Goal: Task Accomplishment & Management: Use online tool/utility

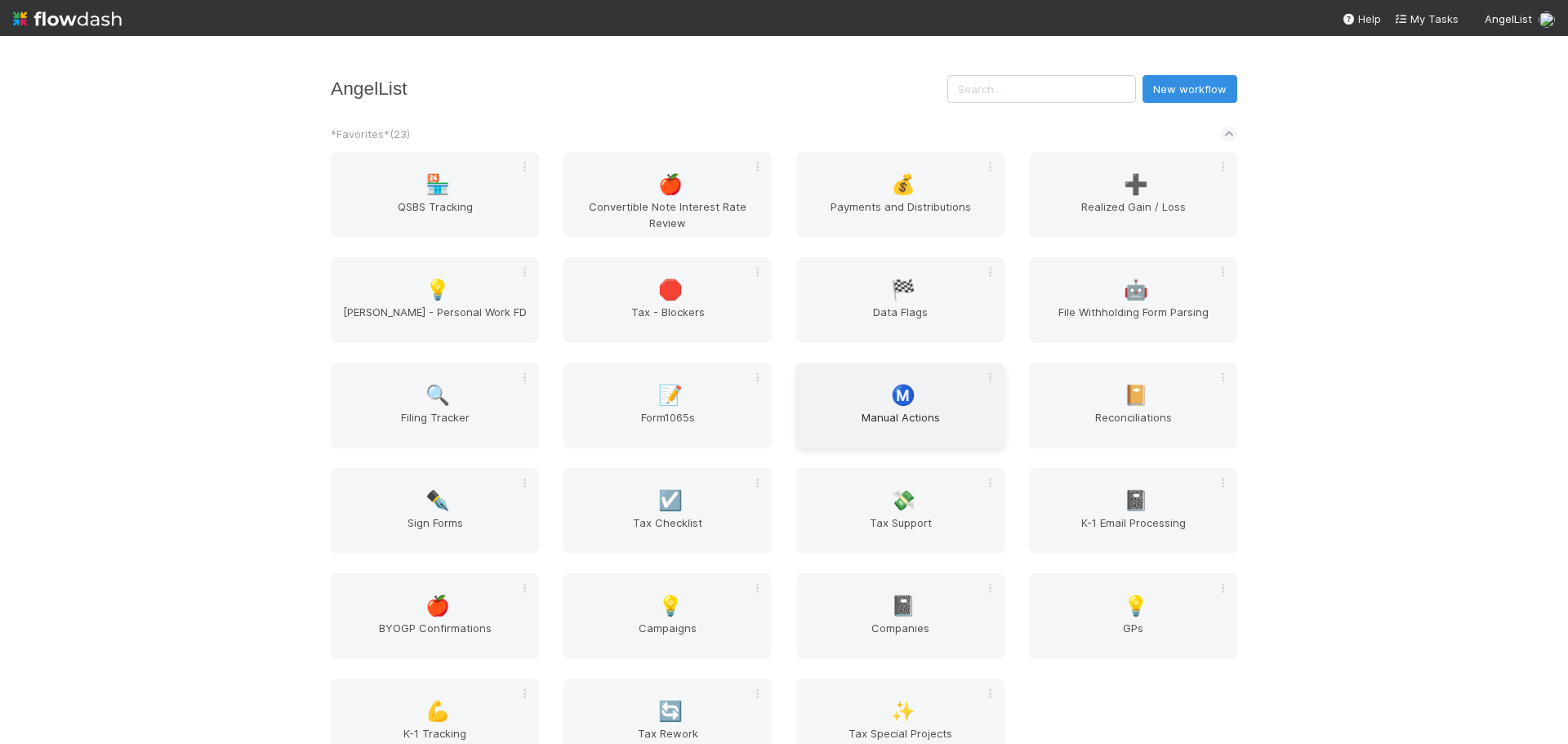
click at [913, 412] on span "Manual Actions" at bounding box center [899, 425] width 195 height 33
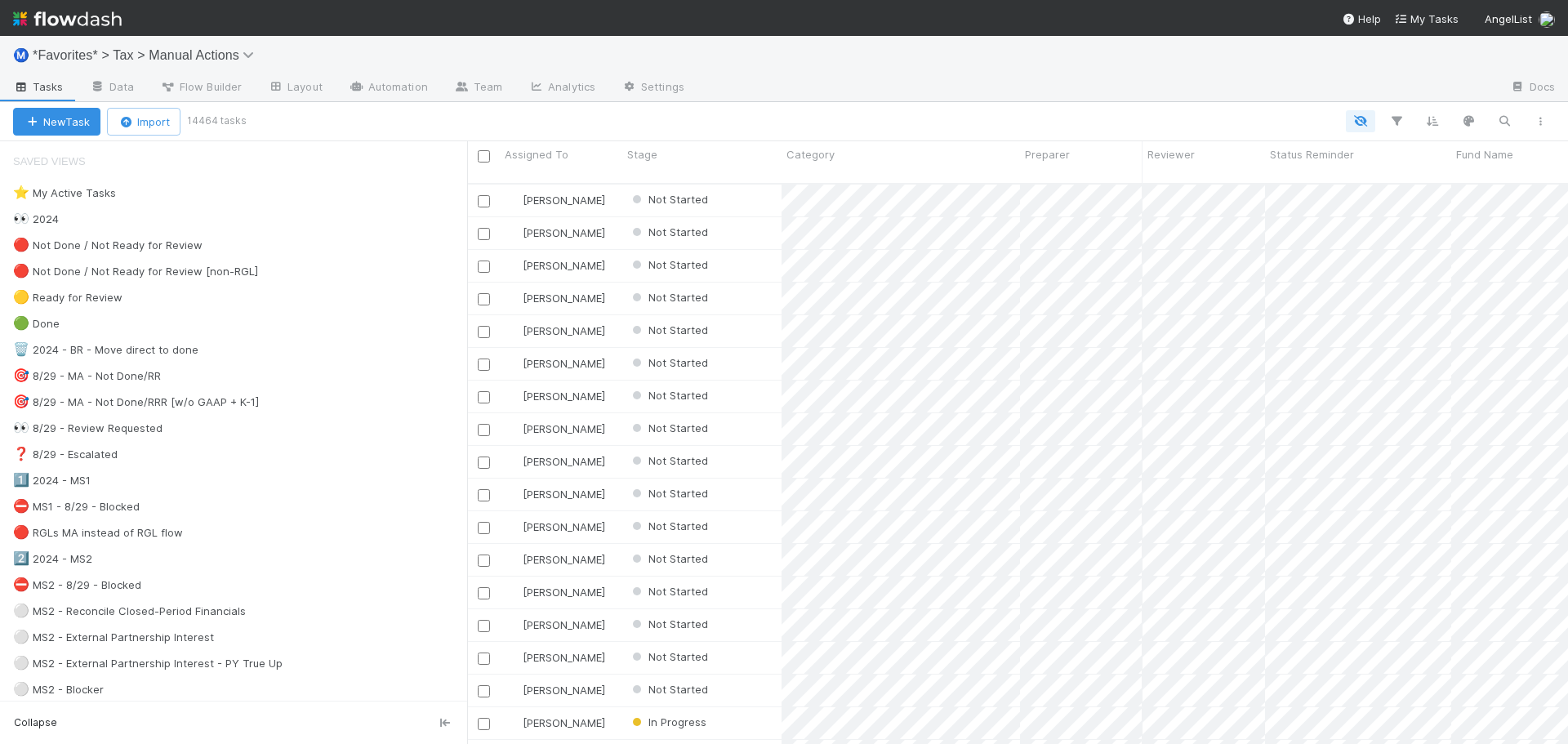
scroll to position [561, 1089]
click at [89, 222] on div "👀 2024" at bounding box center [240, 219] width 454 height 21
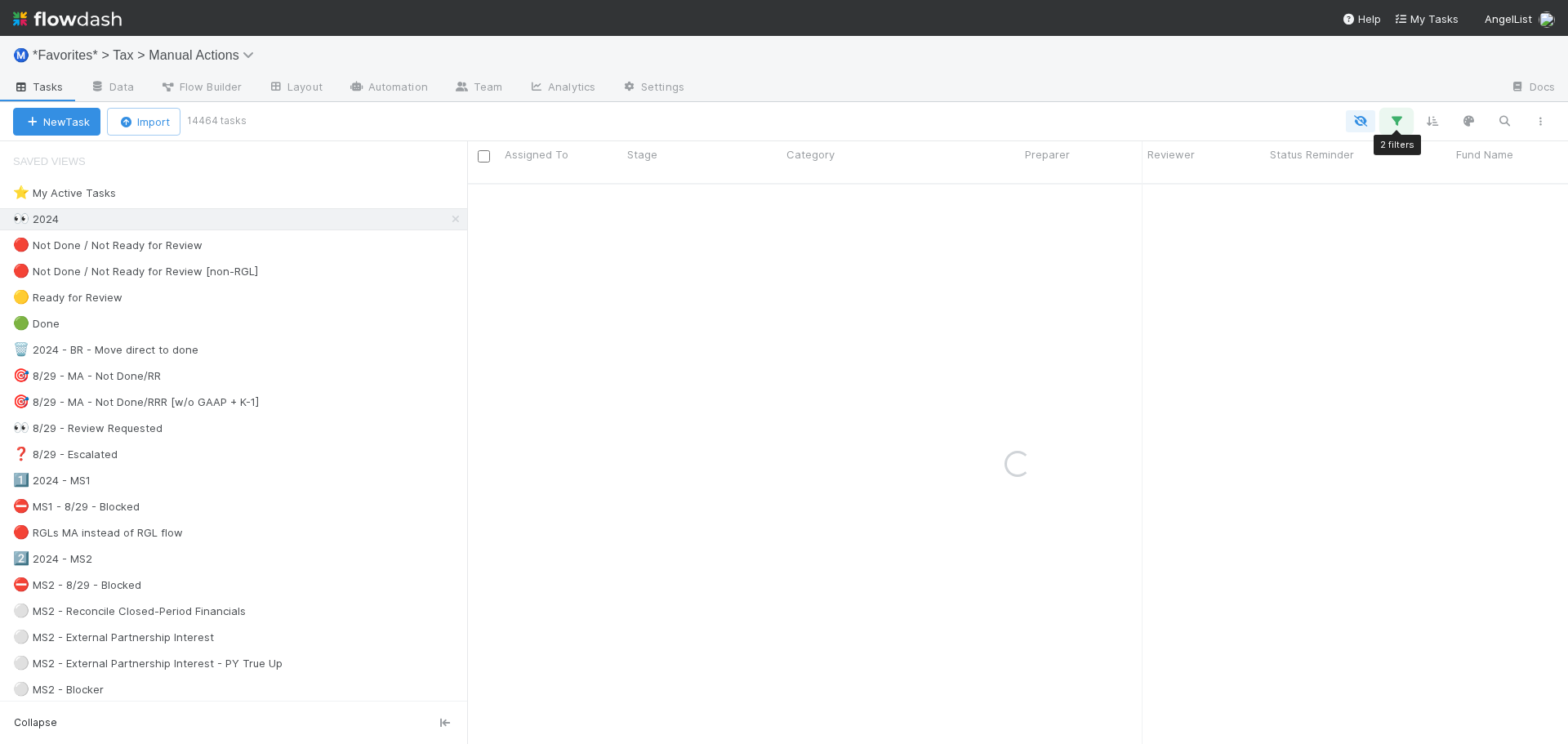
click at [1393, 121] on icon "button" at bounding box center [1396, 121] width 16 height 15
click at [1246, 95] on div "Loading..." at bounding box center [784, 372] width 1568 height 744
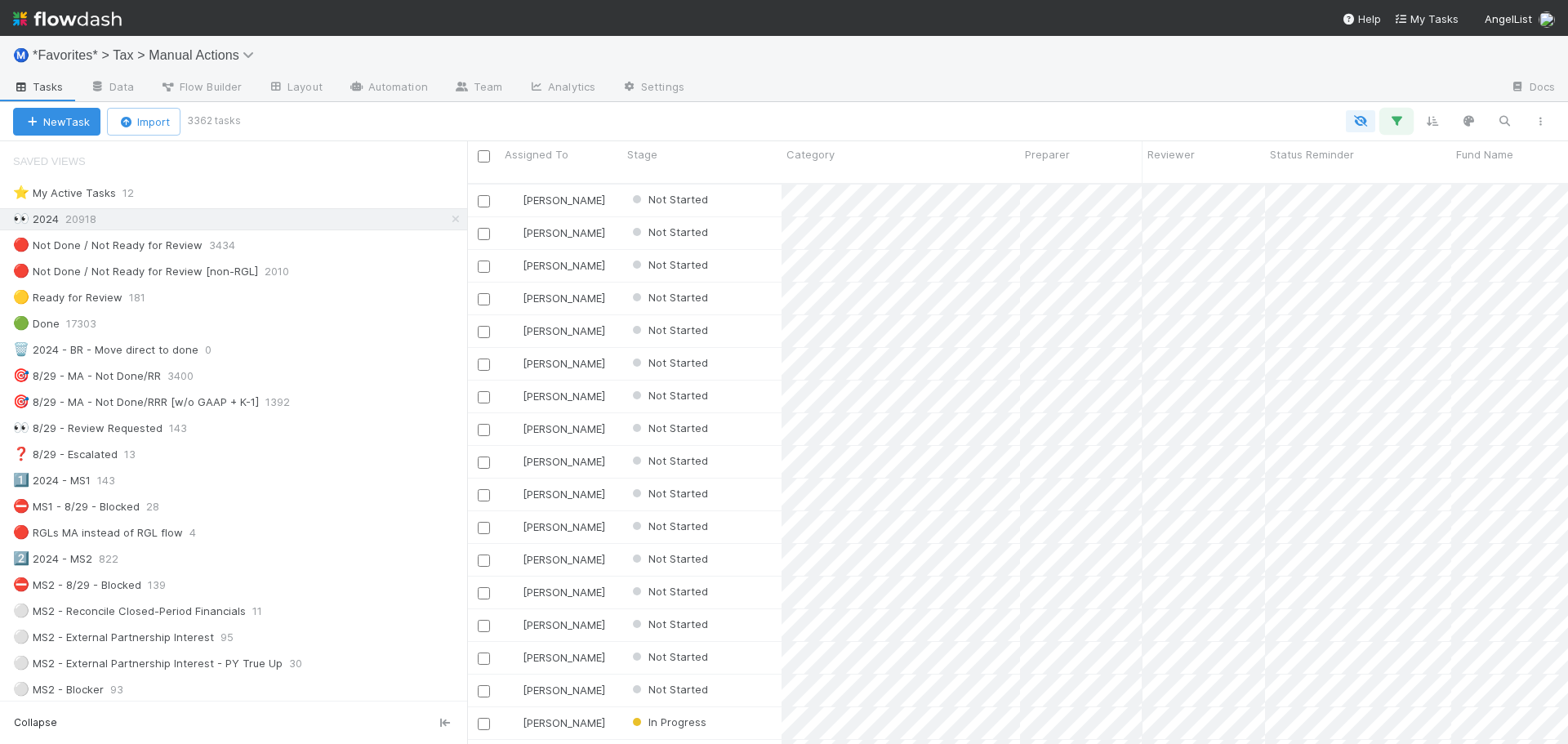
click at [1403, 116] on button "button" at bounding box center [1396, 121] width 29 height 22
drag, startPoint x: 949, startPoint y: 275, endPoint x: 937, endPoint y: 269, distance: 13.4
click at [946, 272] on div "If Form1065 -> Tax Year any = 2024 and Form1065 -> Filing Required any is And..…" at bounding box center [1145, 243] width 490 height 121
click at [930, 265] on link "And.." at bounding box center [936, 263] width 51 height 24
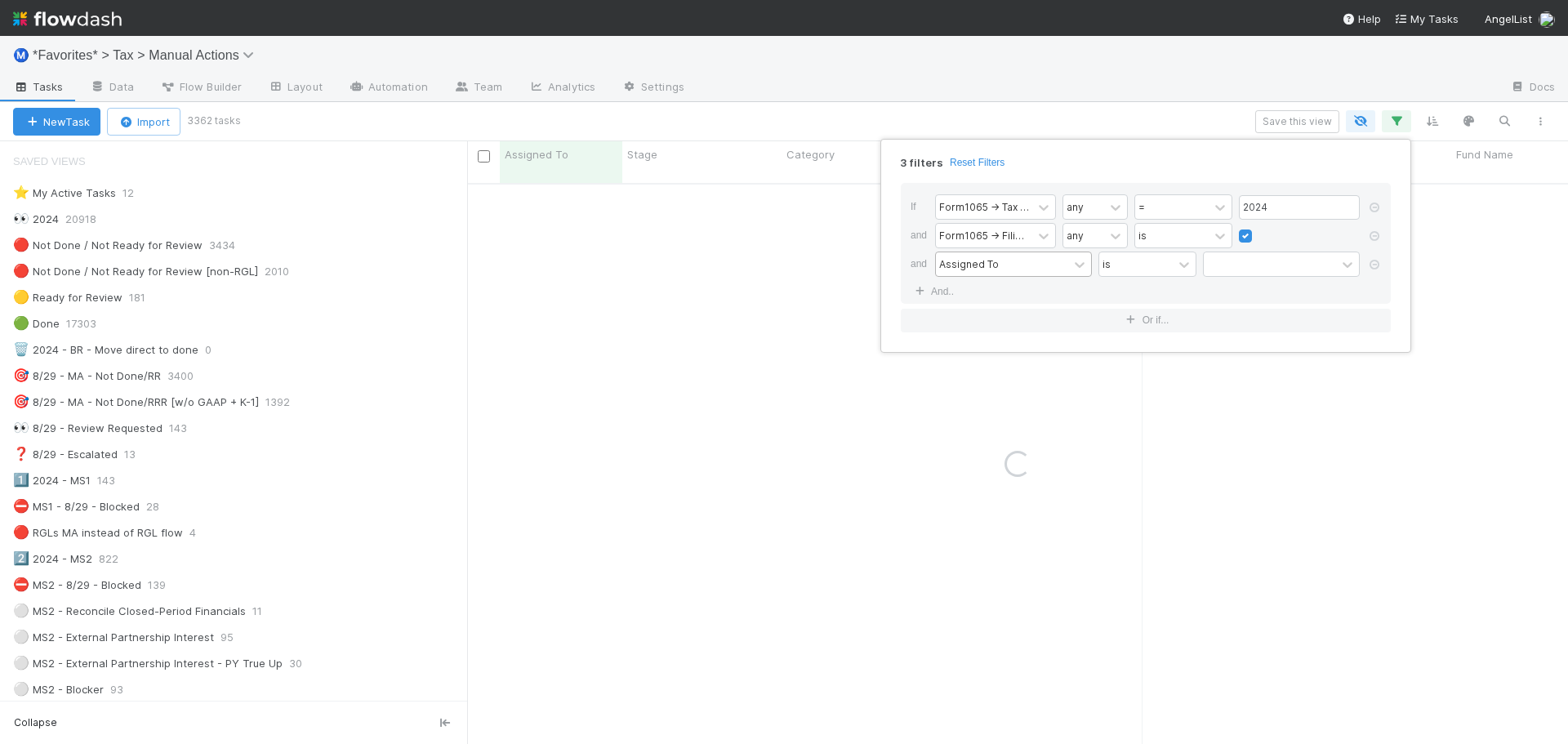
click at [971, 264] on div "Assigned To" at bounding box center [968, 264] width 59 height 15
type input "miles"
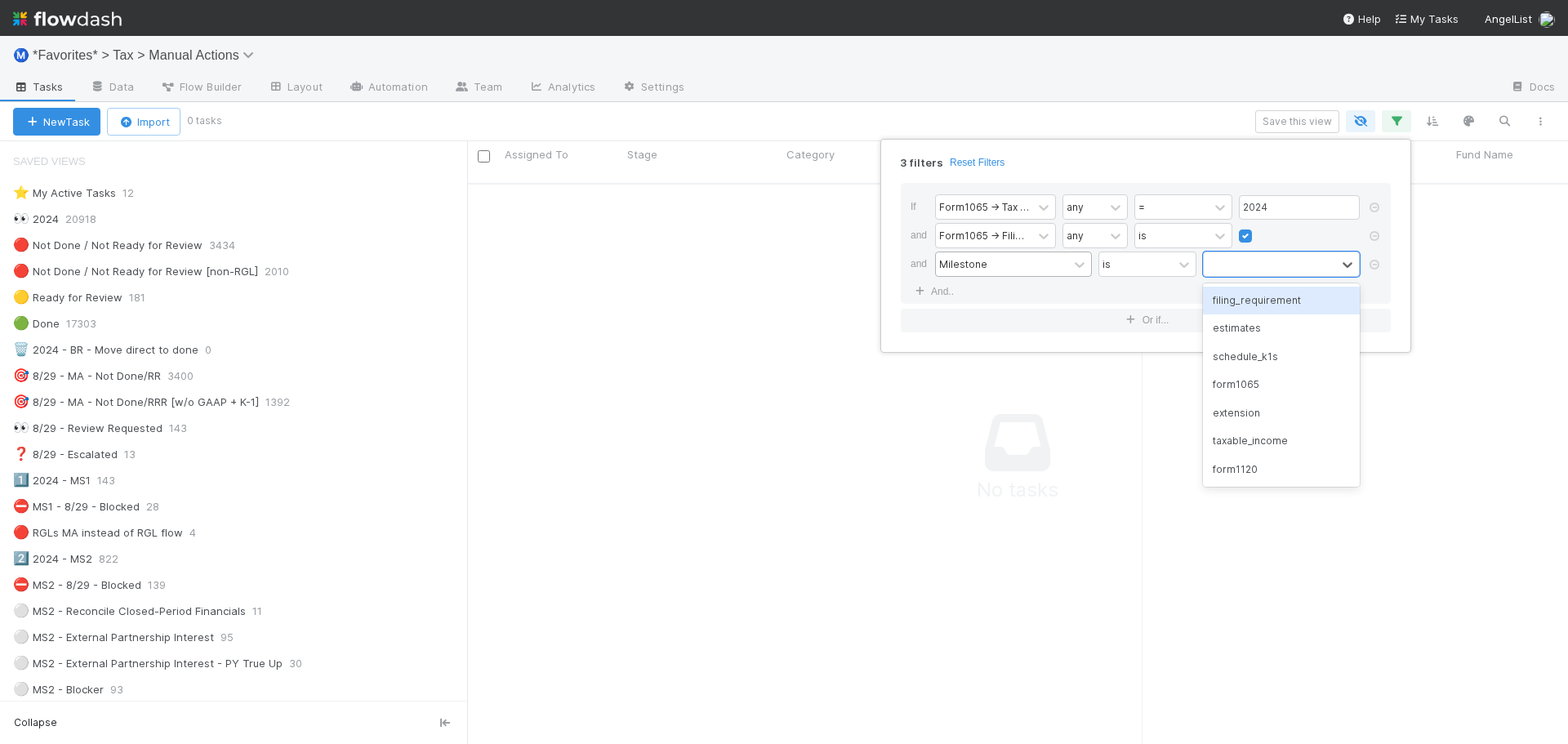
scroll to position [549, 1089]
type input "est"
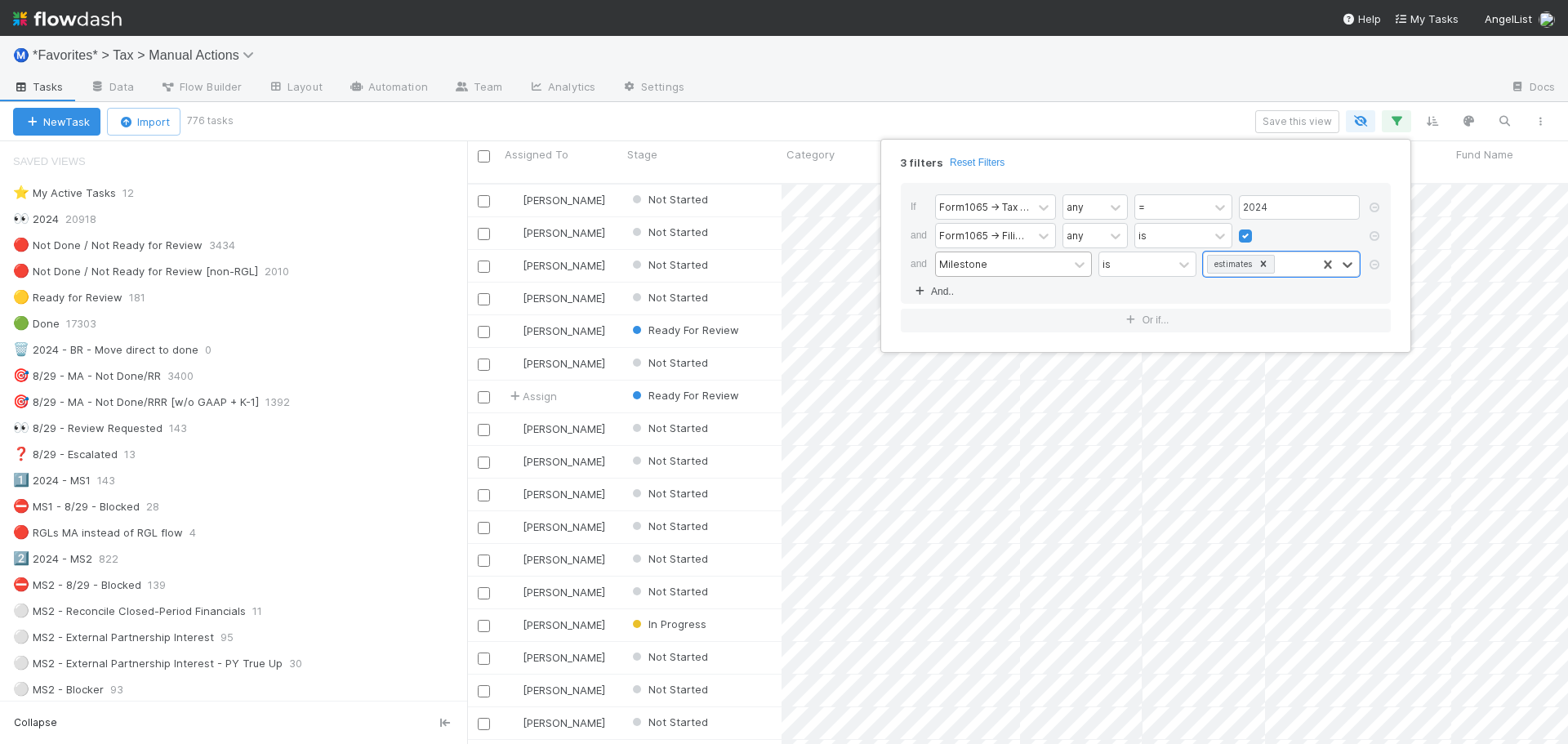
scroll to position [561, 1089]
click at [983, 83] on div "3 filters Reset Filters If Form1065 -> Tax Year any = 2024 and Form1065 -> Fili…" at bounding box center [784, 372] width 1568 height 744
click at [1531, 124] on icon "button" at bounding box center [1539, 121] width 16 height 9
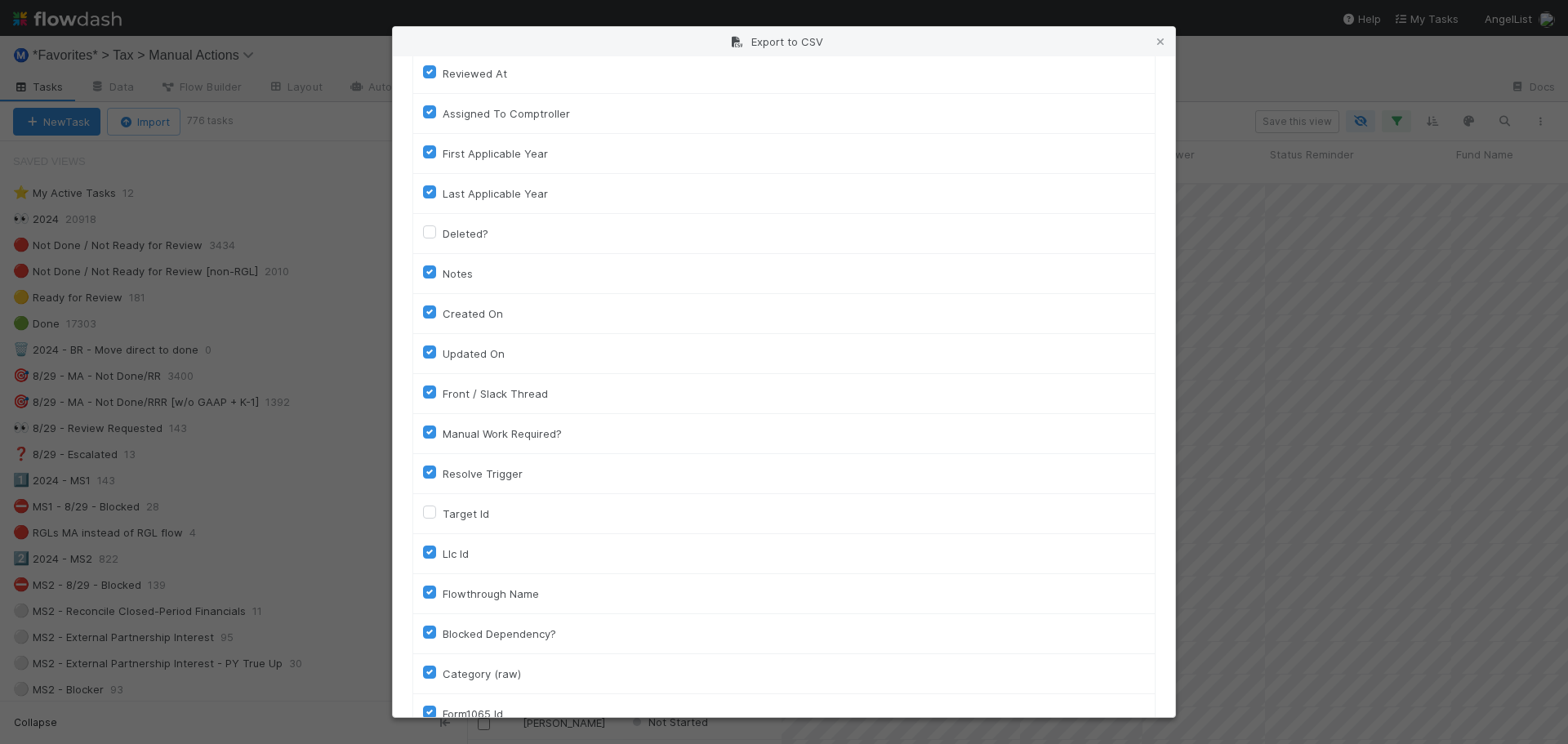
scroll to position [1127, 0]
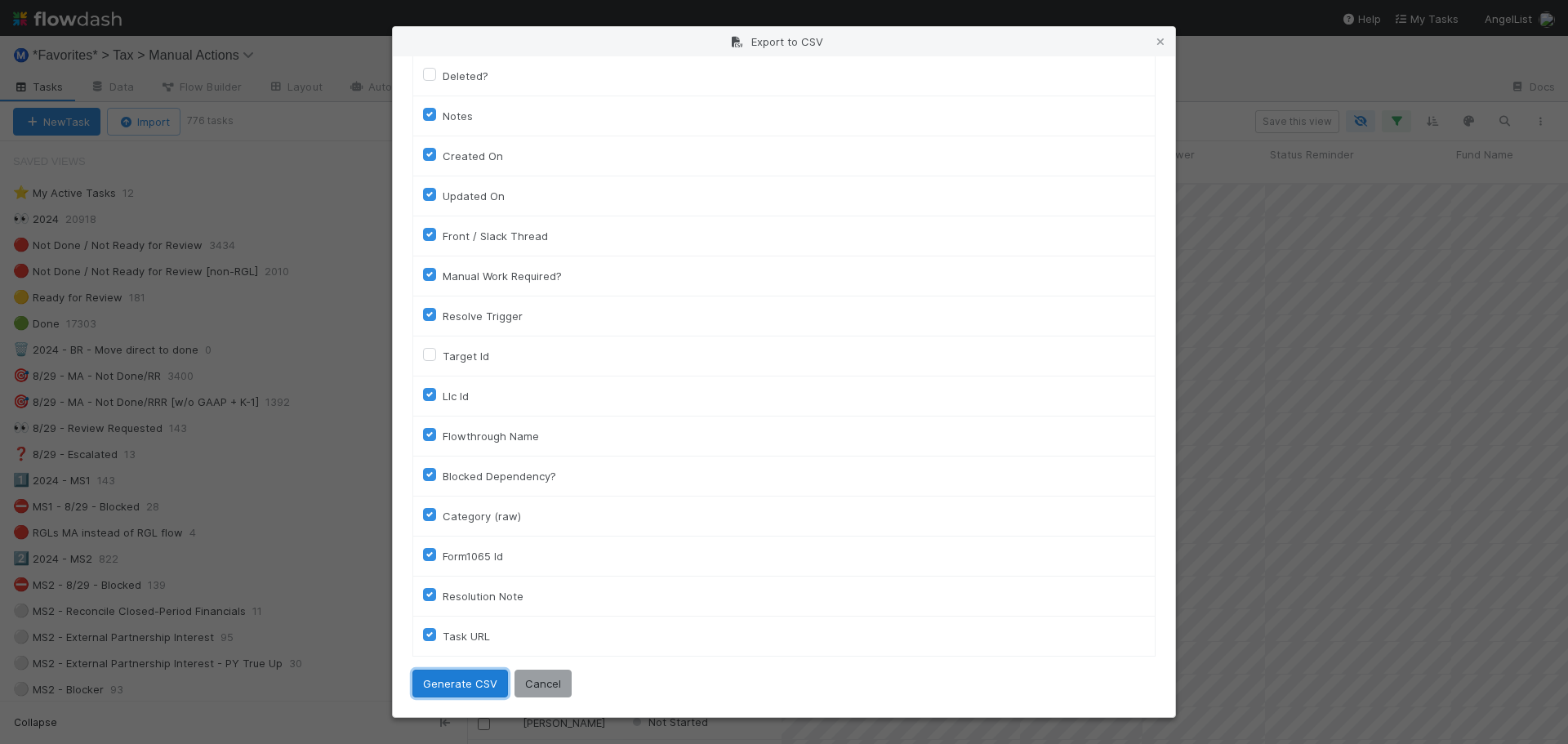
click at [470, 679] on button "Generate CSV" at bounding box center [460, 683] width 95 height 27
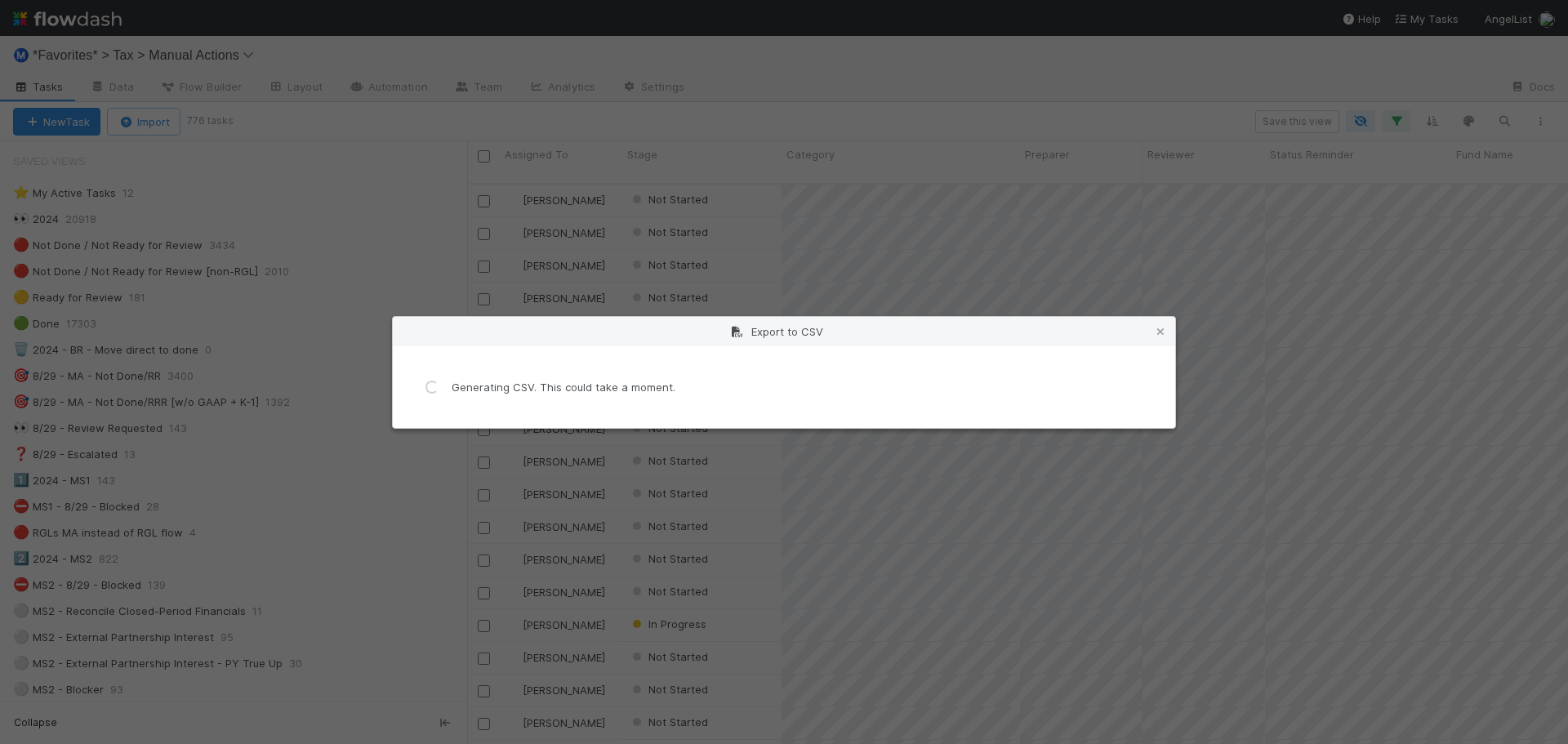
scroll to position [0, 0]
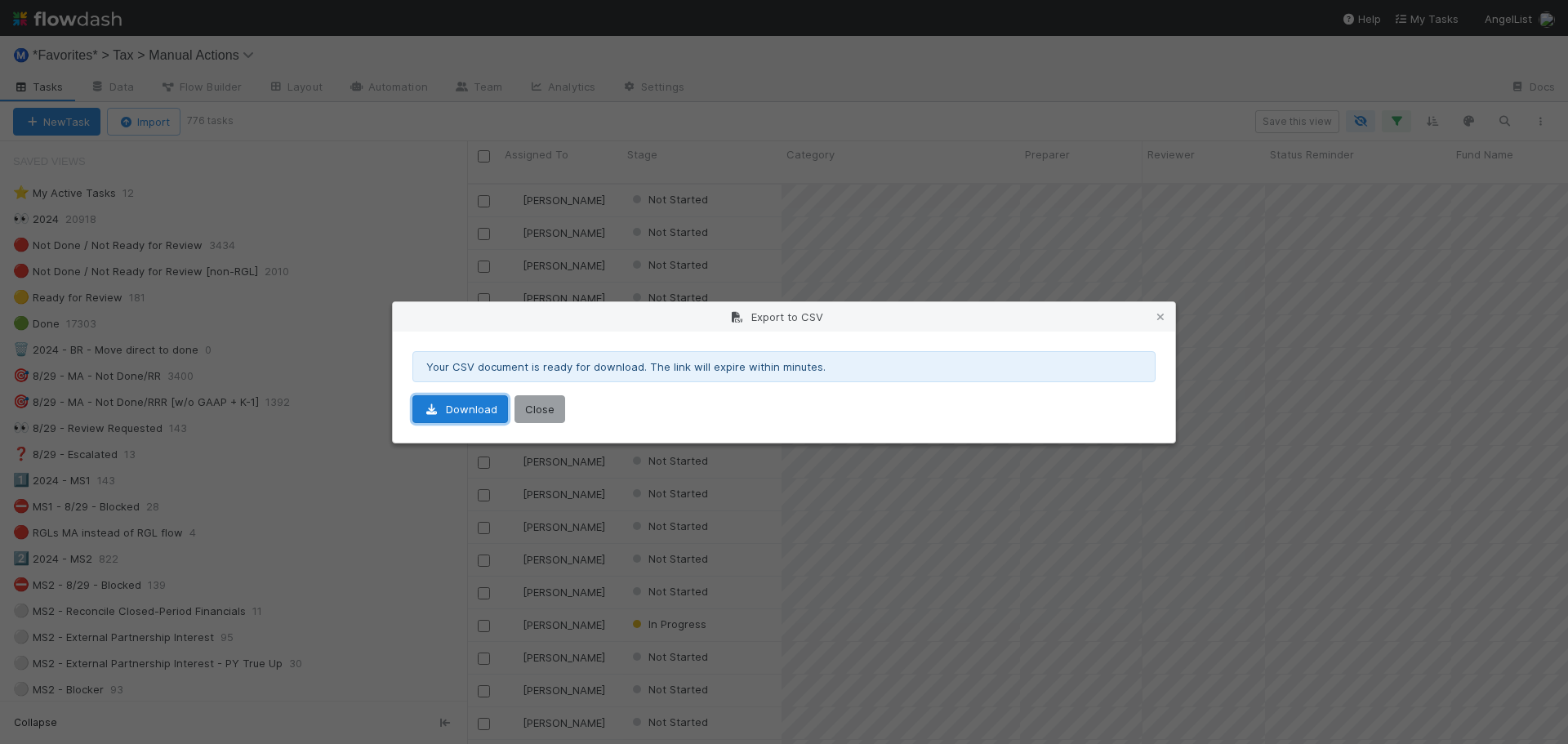
click at [484, 415] on link "Download" at bounding box center [460, 409] width 95 height 27
